Goal: Task Accomplishment & Management: Complete application form

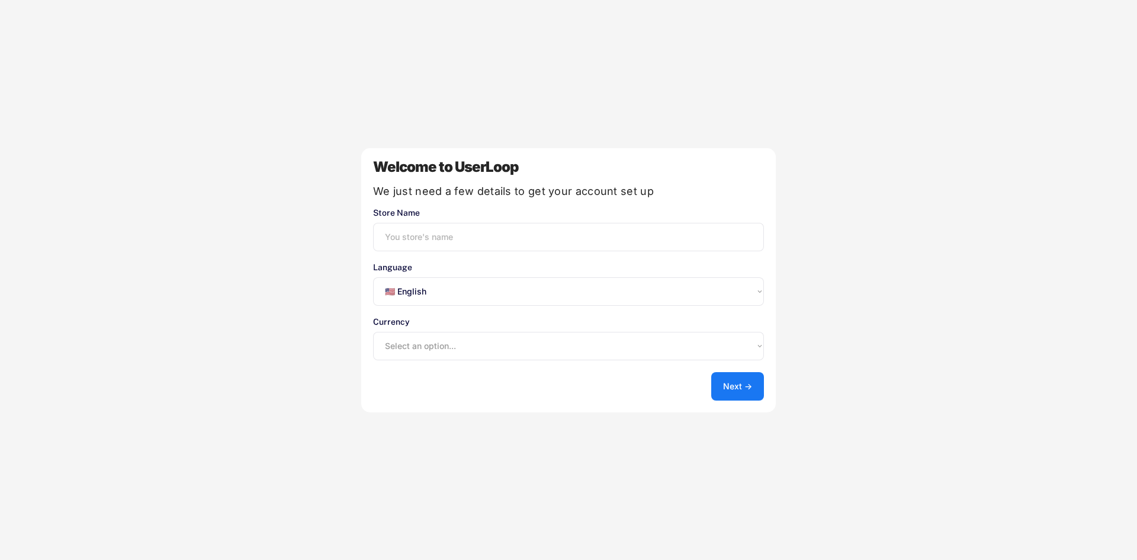
select select ""en""
type input "SOLERE"
select select ""1348695171700984260__LOOKUP__1635527639173x833446490375085600""
click at [727, 294] on select "Select an option... 🇺🇸 English 🇫🇷 Français 🇩🇪 Deutsch 🇪🇸 Español" at bounding box center [568, 291] width 391 height 28
select select ""fr""
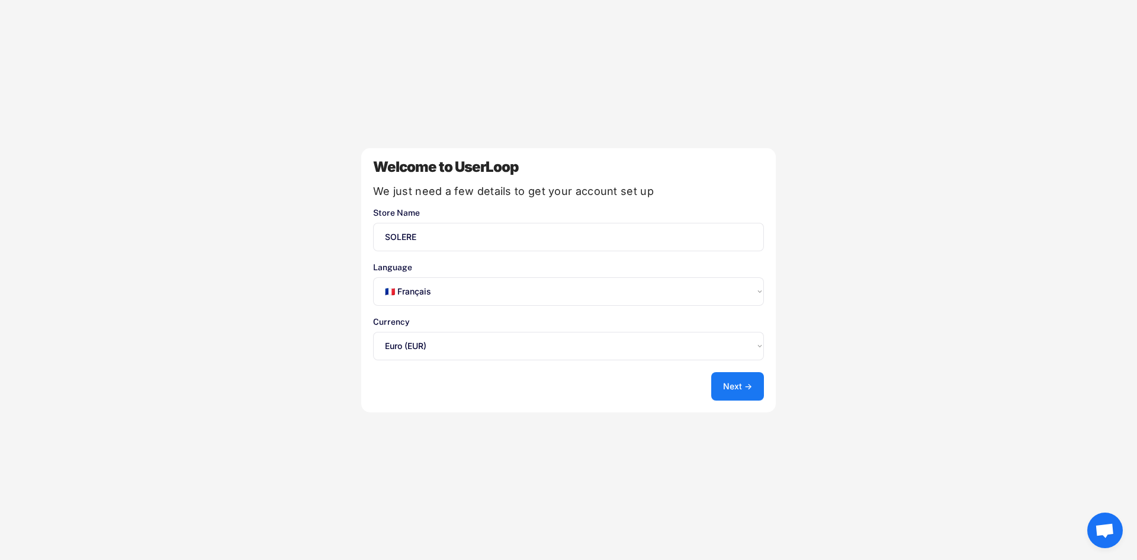
click at [373, 277] on select "Select an option... 🇺🇸 English 🇫🇷 Français 🇩🇪 Deutsch 🇪🇸 Español" at bounding box center [568, 291] width 391 height 28
click at [737, 382] on button "Next →" at bounding box center [737, 386] width 53 height 28
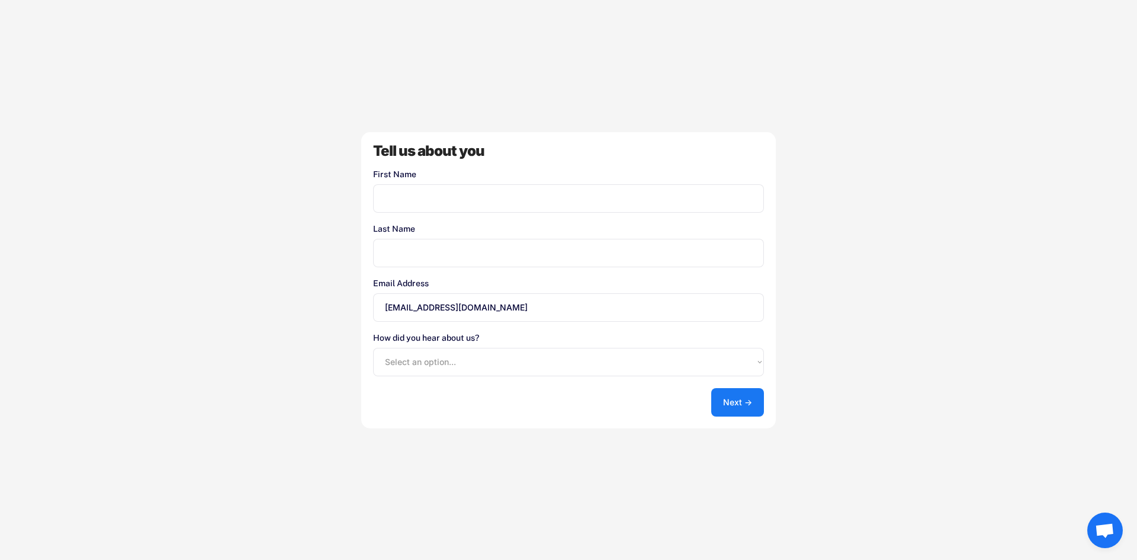
click at [502, 204] on input "input" at bounding box center [568, 198] width 391 height 28
type input "solenne"
click at [482, 246] on input "input" at bounding box center [568, 253] width 391 height 28
type input "DAPOIGNY"
drag, startPoint x: 425, startPoint y: 307, endPoint x: 391, endPoint y: 309, distance: 33.8
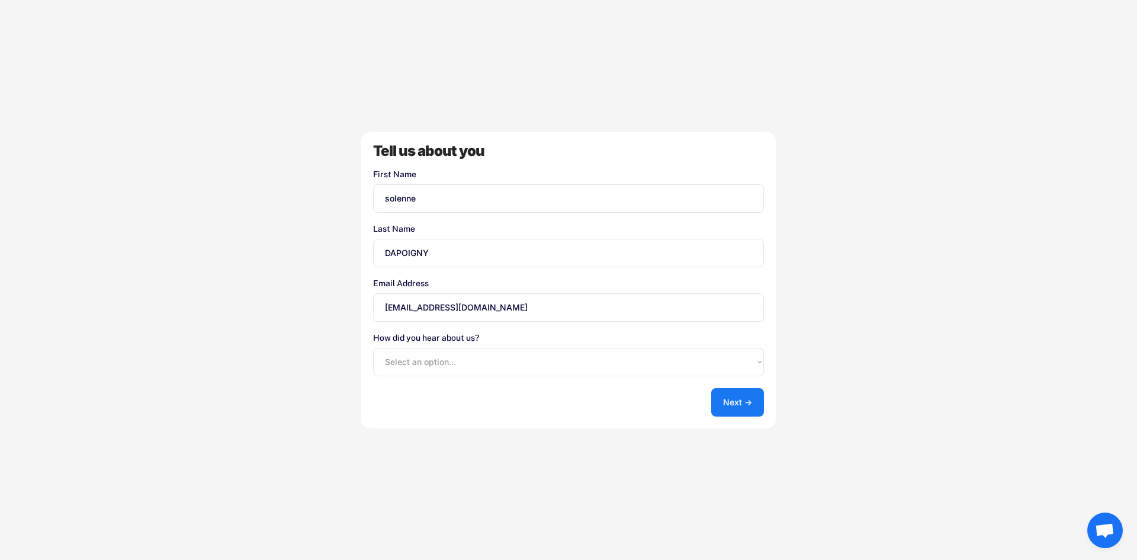
click at [391, 309] on input "[EMAIL_ADDRESS][DOMAIN_NAME]" at bounding box center [568, 307] width 391 height 28
click at [463, 305] on input "[DOMAIN_NAME][EMAIL_ADDRESS][DOMAIN_NAME]" at bounding box center [568, 307] width 391 height 28
type input "[DOMAIN_NAME][EMAIL_ADDRESS][DOMAIN_NAME]"
click at [745, 360] on select "Select an option... Shopify App Store Google UserLoop Blog Referred by a friend…" at bounding box center [568, 362] width 391 height 28
select select ""other""
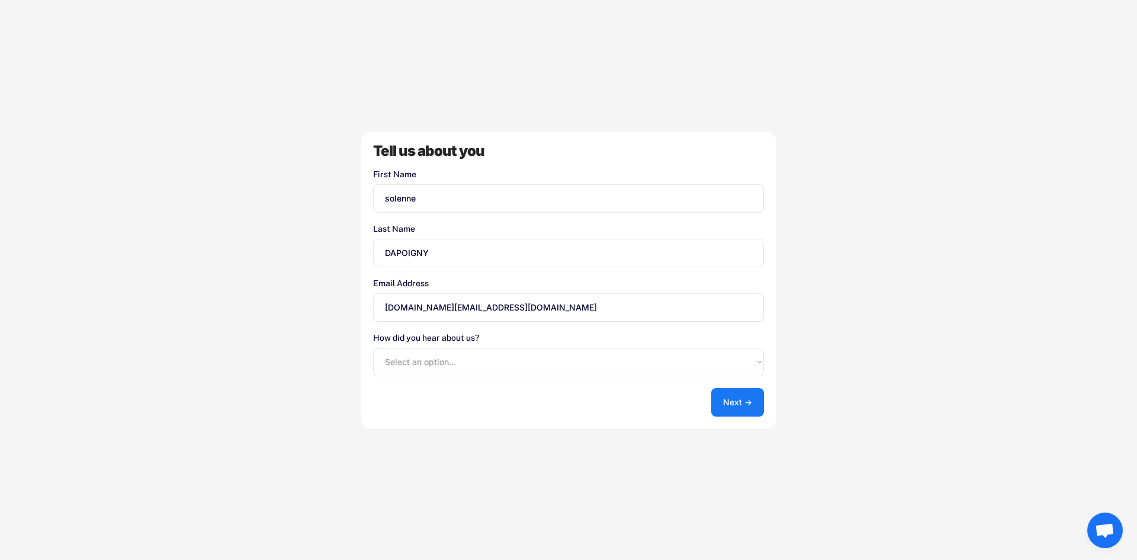
click at [373, 348] on select "Select an option... Shopify App Store Google UserLoop Blog Referred by a friend…" at bounding box center [568, 362] width 391 height 28
click at [740, 398] on button "Next →" at bounding box center [737, 402] width 53 height 28
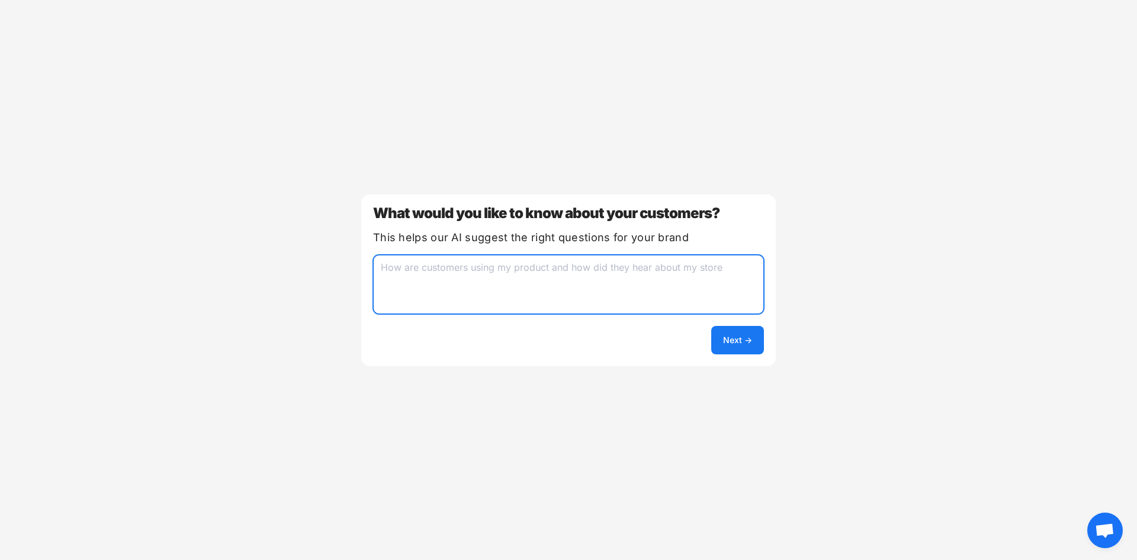
click at [514, 269] on textarea at bounding box center [568, 284] width 391 height 59
click at [698, 267] on textarea "how did they heart about my brand and what they choose to order or bnot" at bounding box center [568, 284] width 391 height 59
type textarea "how did they heart about my brand and what they choose to order or not"
click at [739, 333] on button "Next →" at bounding box center [737, 340] width 53 height 28
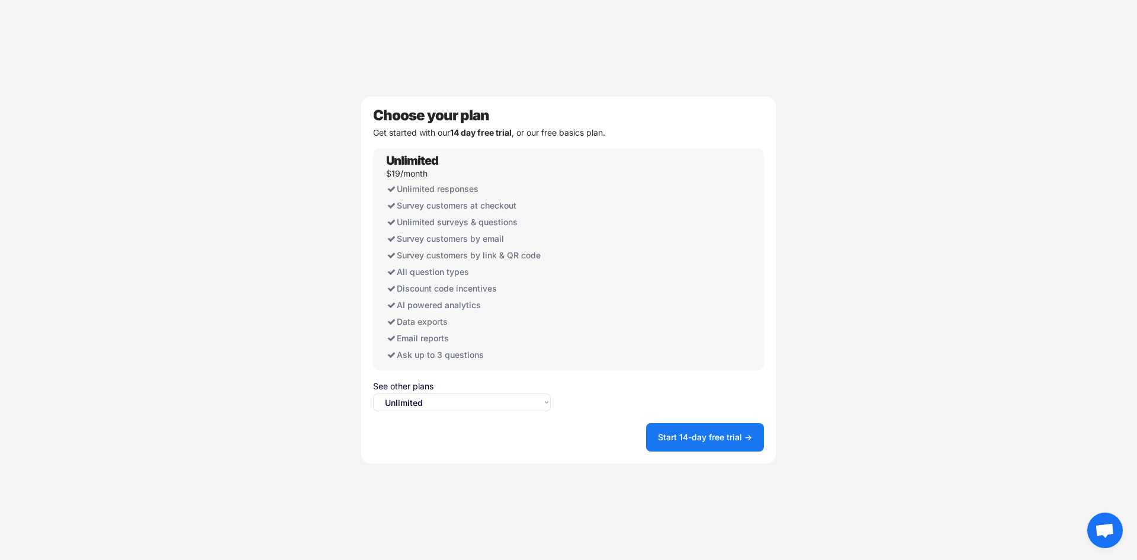
click at [537, 403] on select "Select an option... Unlimited Free" at bounding box center [462, 402] width 178 height 18
select select ""free0""
click at [373, 393] on select "Select an option... Unlimited Free" at bounding box center [462, 402] width 178 height 18
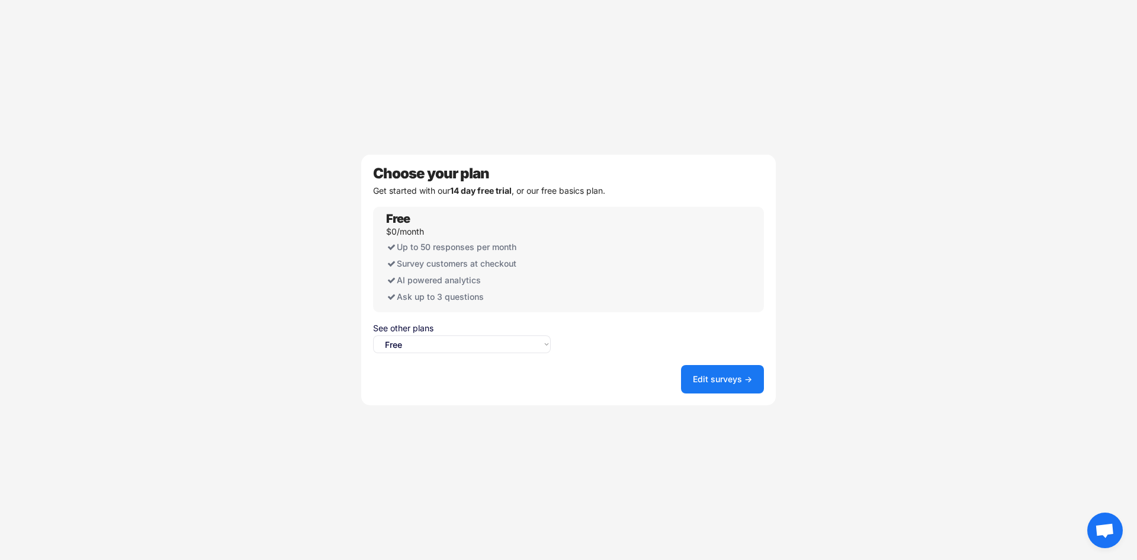
click at [726, 375] on button "Edit surveys →" at bounding box center [722, 379] width 83 height 28
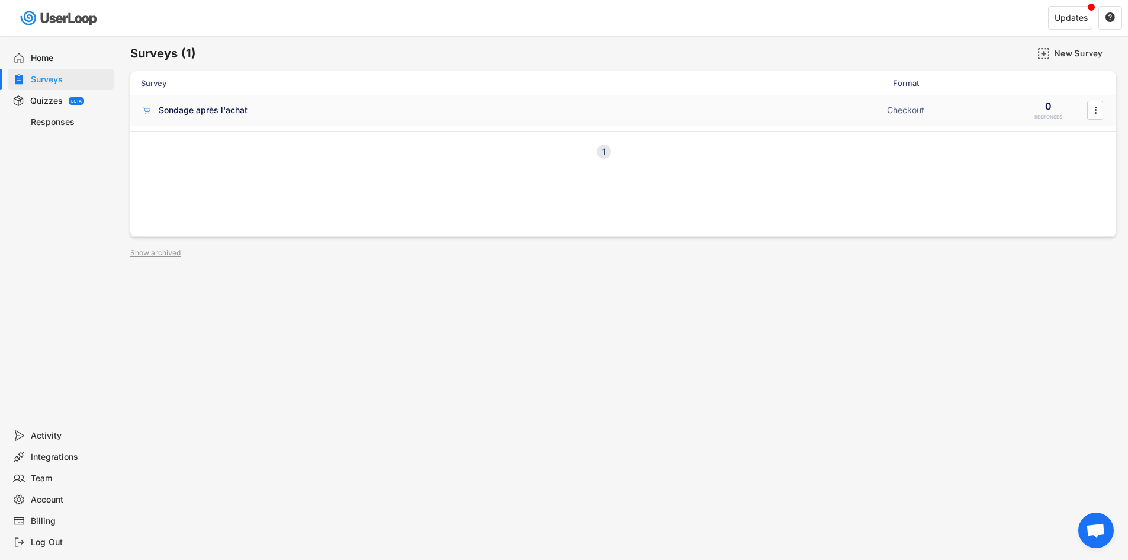
click at [222, 113] on div "Sondage après l'achat" at bounding box center [203, 110] width 89 height 12
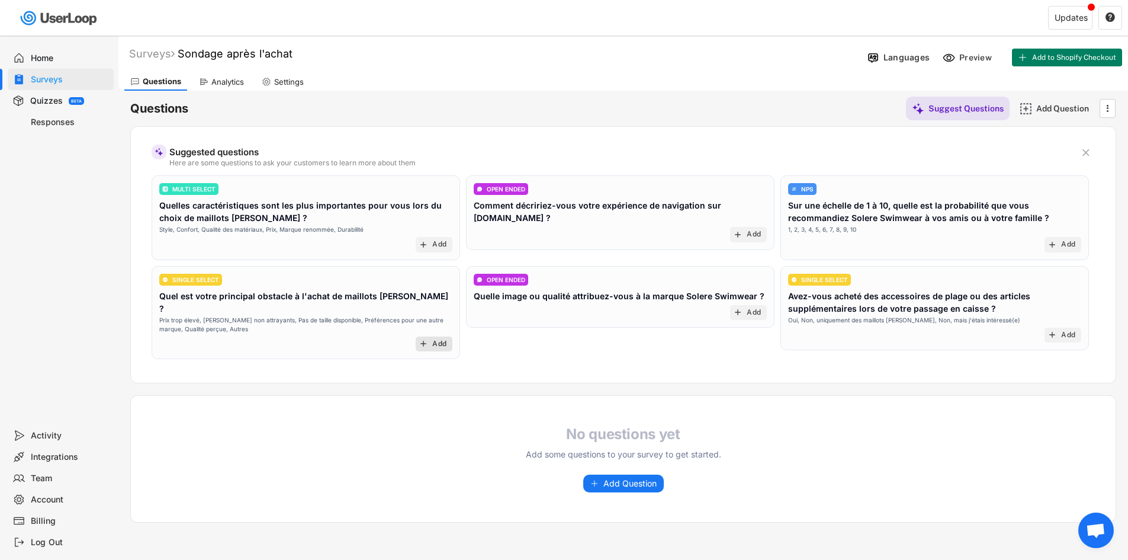
click at [439, 339] on div "Add" at bounding box center [439, 343] width 14 height 9
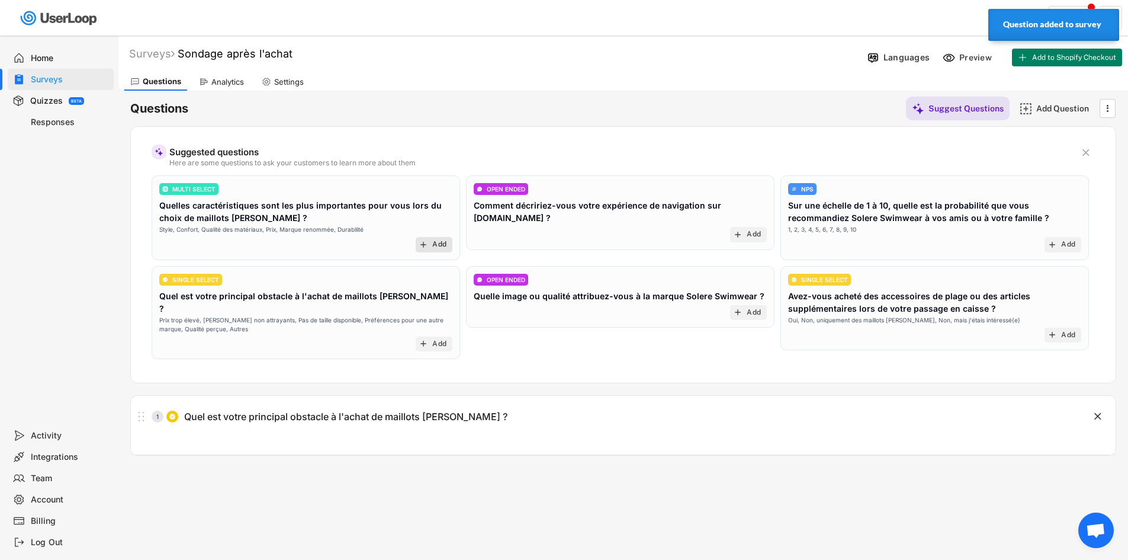
click at [437, 248] on div "Add" at bounding box center [439, 244] width 14 height 9
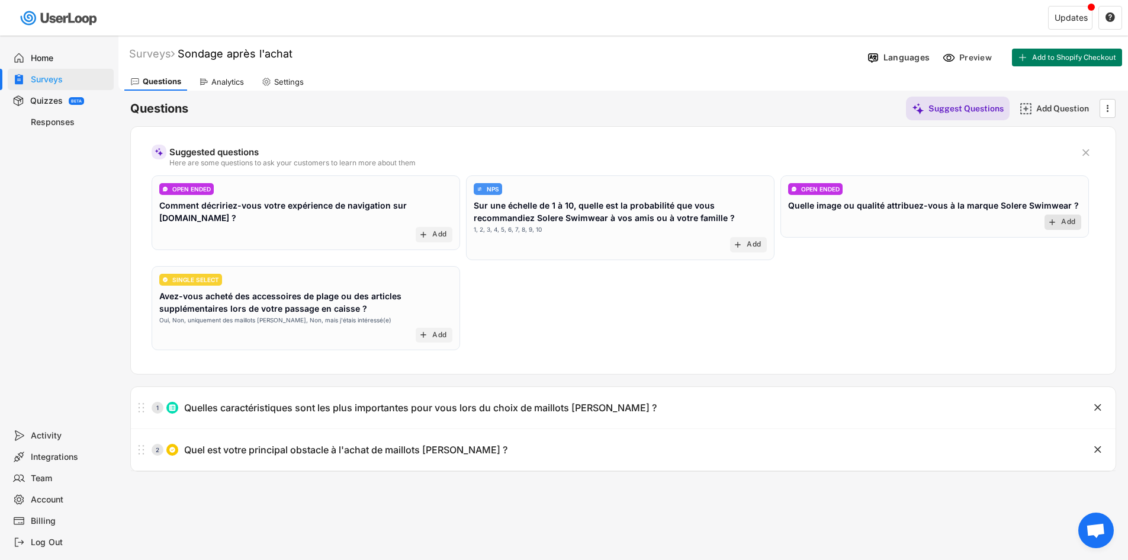
click at [1056, 220] on text "add" at bounding box center [1052, 221] width 9 height 9
drag, startPoint x: 1056, startPoint y: 220, endPoint x: 1058, endPoint y: 237, distance: 17.9
click at [1058, 235] on div "OPEN ENDED Quelle image ou qualité attribuez-vous à la marque Solere Swimwear ?…" at bounding box center [935, 206] width 309 height 62
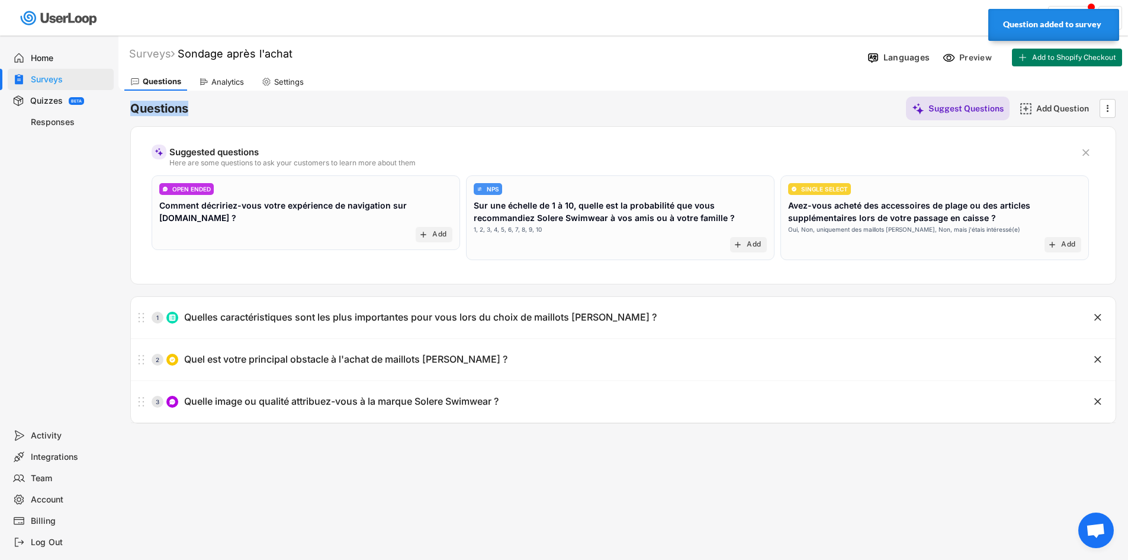
drag, startPoint x: 919, startPoint y: 85, endPoint x: 936, endPoint y: 112, distance: 31.7
click at [917, 97] on div "Surveys Sondage après l'achat Languages Preview Add to Shopify Checkout Questio…" at bounding box center [623, 321] width 1010 height 571
click at [814, 98] on div "Questions Suggest Questions Add Question " at bounding box center [623, 109] width 986 height 24
click at [236, 83] on div "Analytics" at bounding box center [227, 82] width 33 height 10
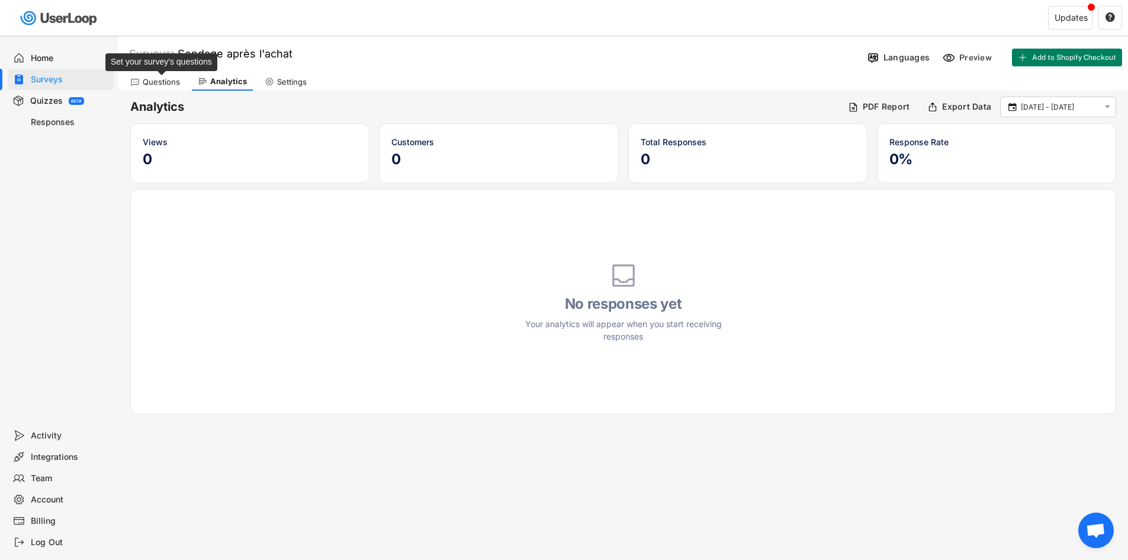
click at [160, 85] on div "Questions" at bounding box center [161, 82] width 37 height 10
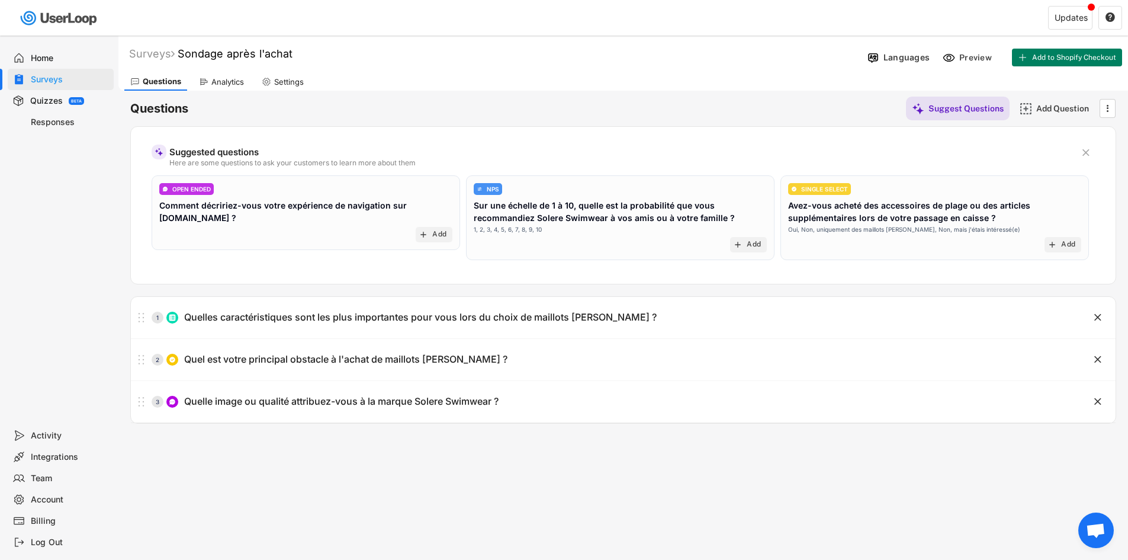
click at [51, 94] on div "Quizzes BETA" at bounding box center [61, 100] width 106 height 21
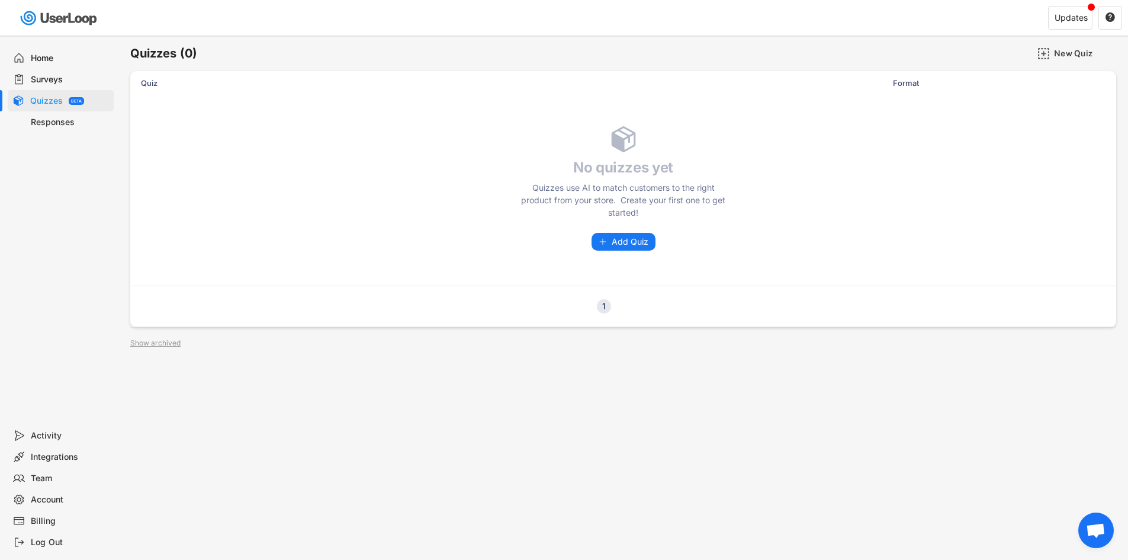
click at [70, 84] on div "Surveys" at bounding box center [70, 79] width 78 height 11
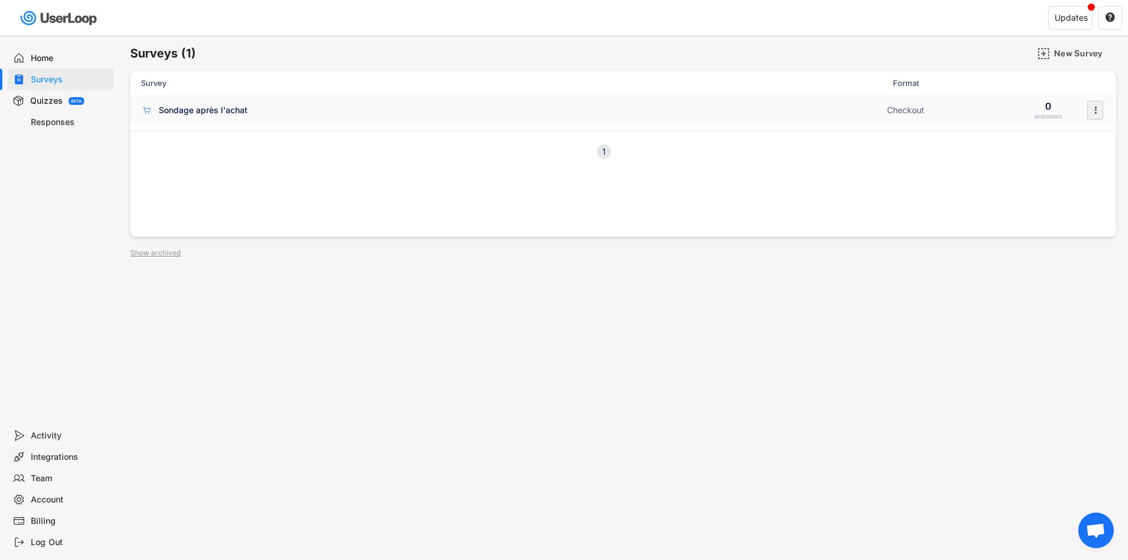
click at [1091, 105] on icon "" at bounding box center [1096, 110] width 12 height 18
click at [1058, 135] on div "Enable" at bounding box center [1079, 134] width 75 height 9
